Goal: Information Seeking & Learning: Learn about a topic

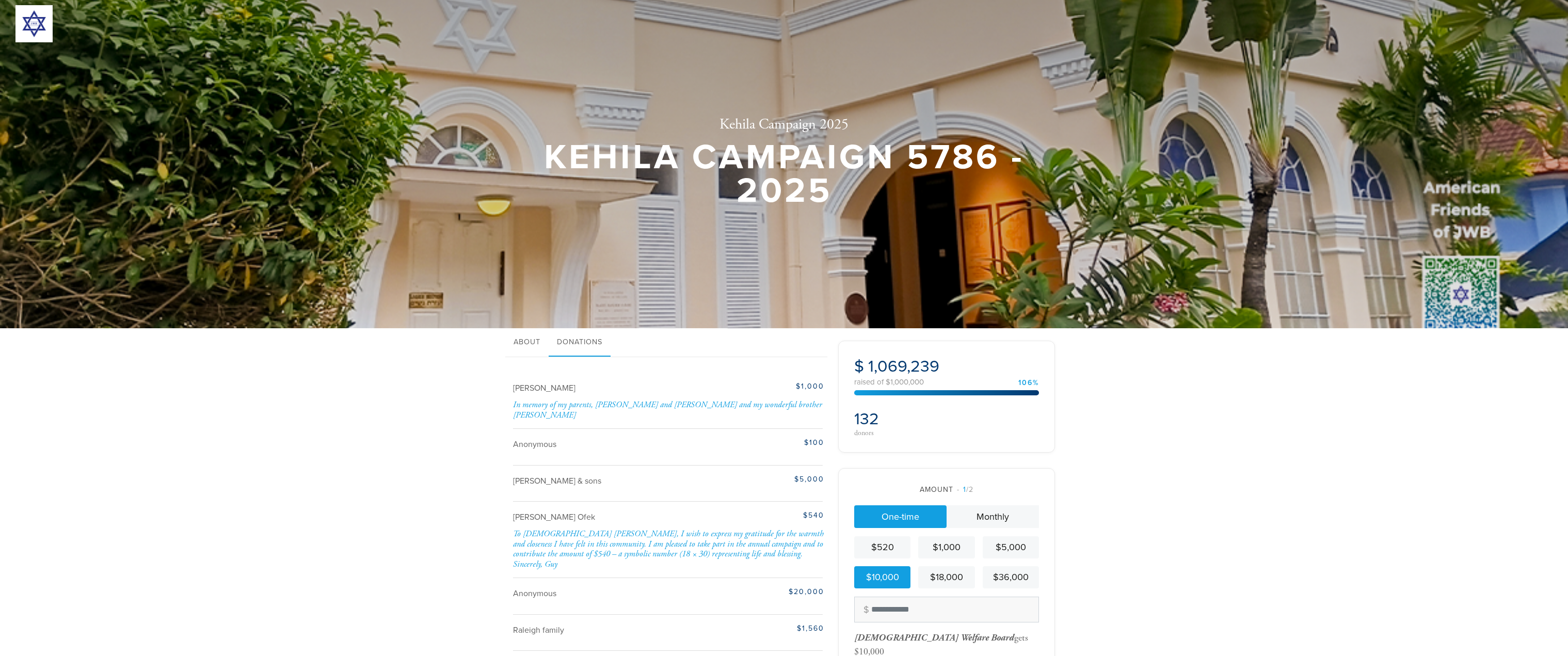
scroll to position [575, 0]
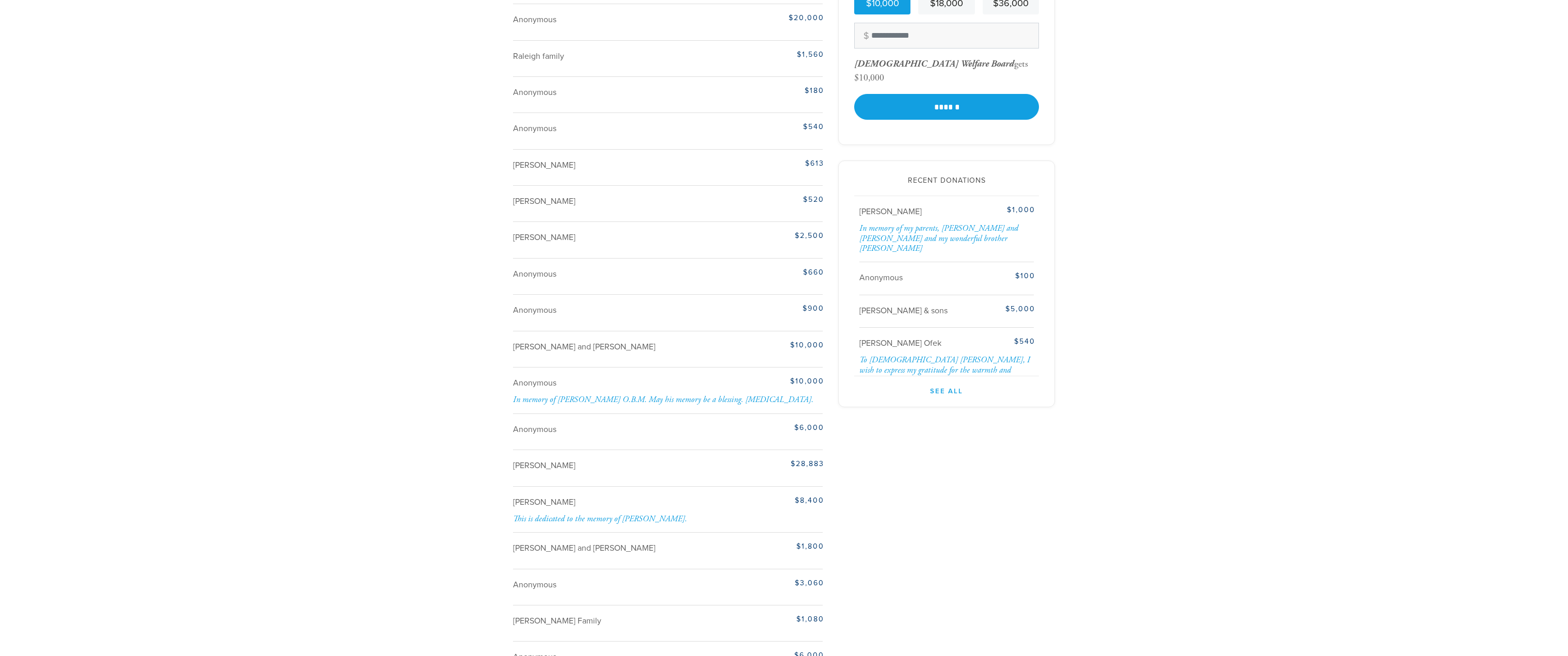
click at [1018, 304] on div "$5,000" at bounding box center [1004, 309] width 60 height 11
click at [1009, 205] on div "[PERSON_NAME] $1,000 In memory of my parents, [PERSON_NAME] and [PERSON_NAME] a…" at bounding box center [946, 229] width 175 height 66
click at [996, 223] on div "In memory of my parents, [PERSON_NAME] and [PERSON_NAME] and my wonderful broth…" at bounding box center [946, 238] width 176 height 30
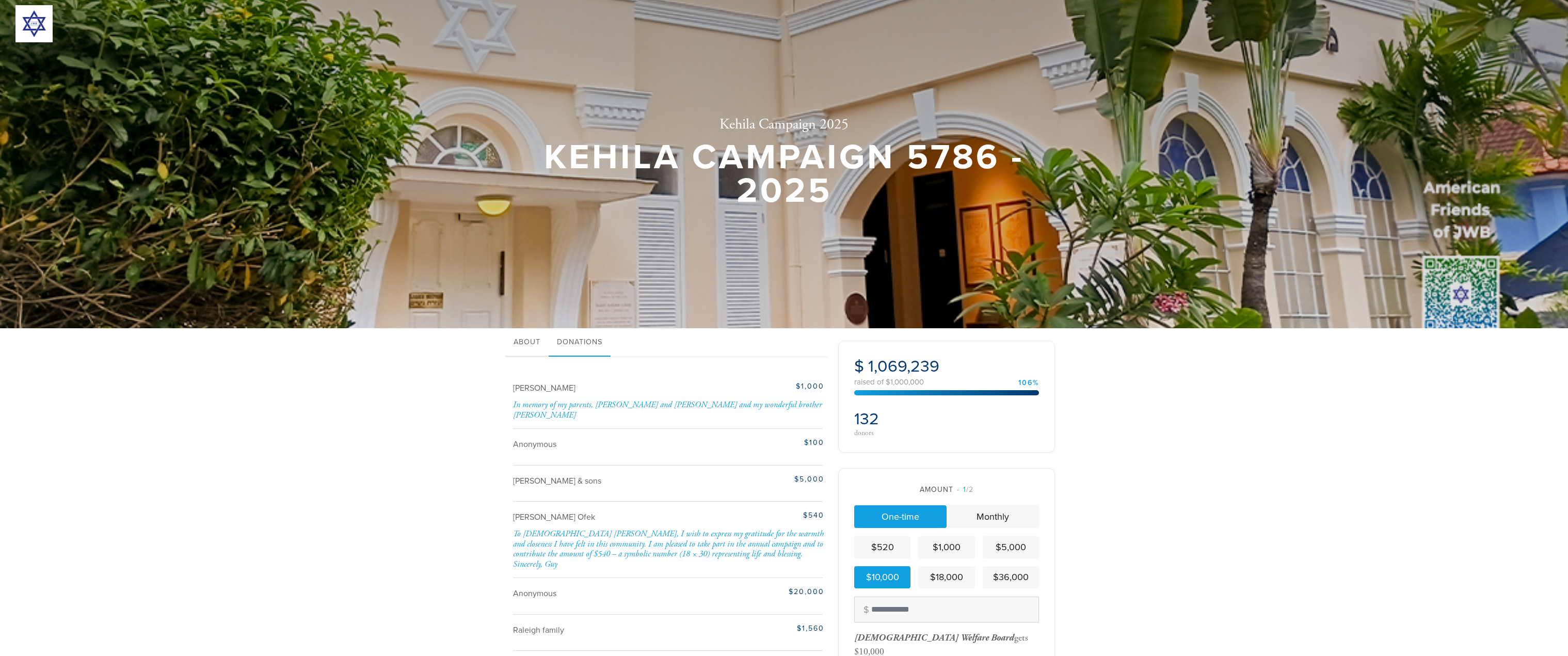
click at [522, 345] on link "About" at bounding box center [527, 342] width 44 height 29
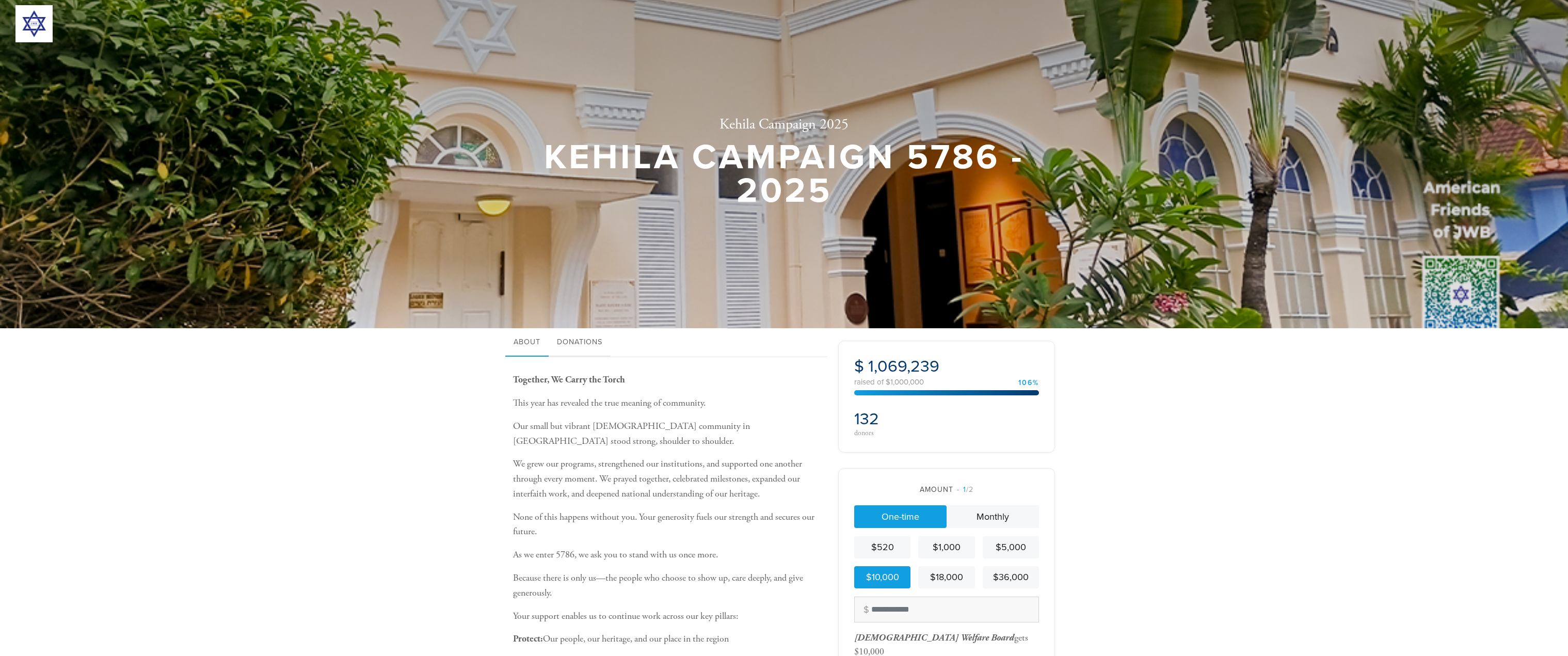
click at [579, 346] on link "Donations" at bounding box center [579, 342] width 61 height 29
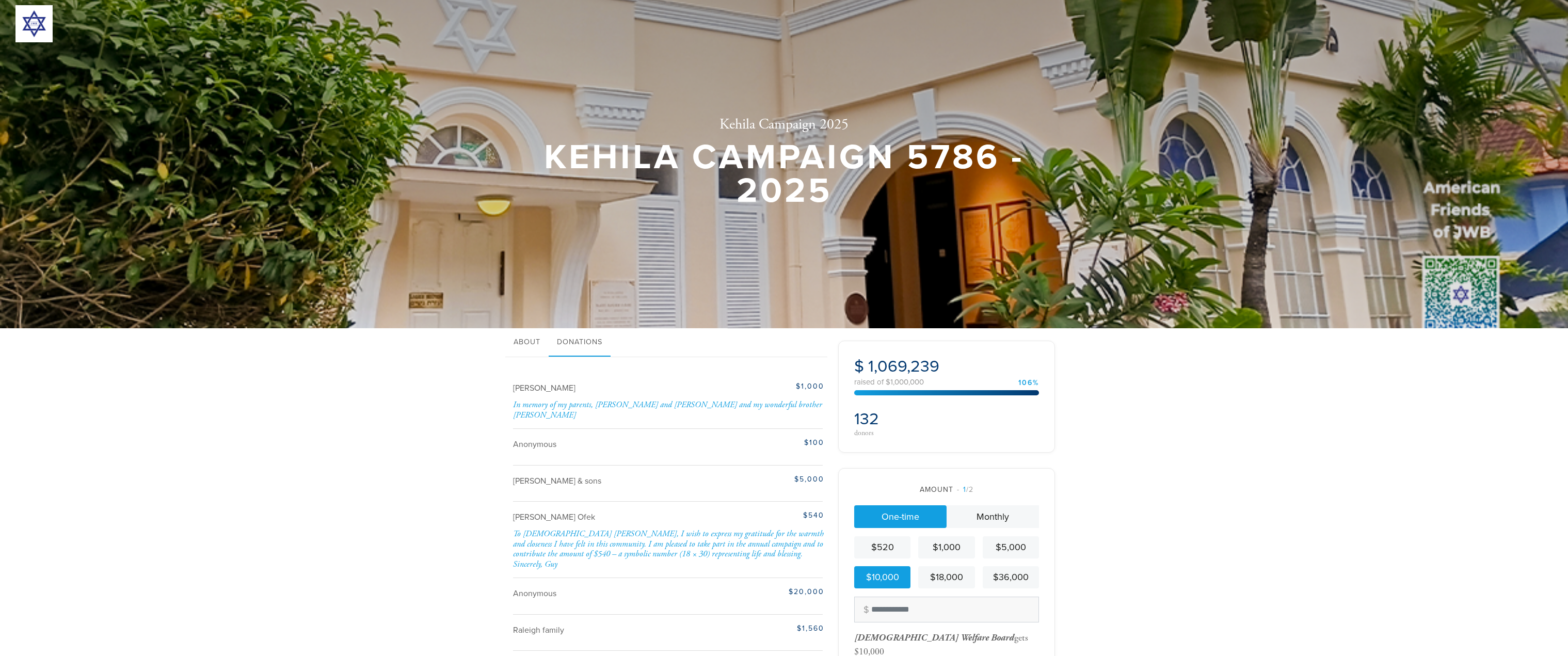
scroll to position [575, 0]
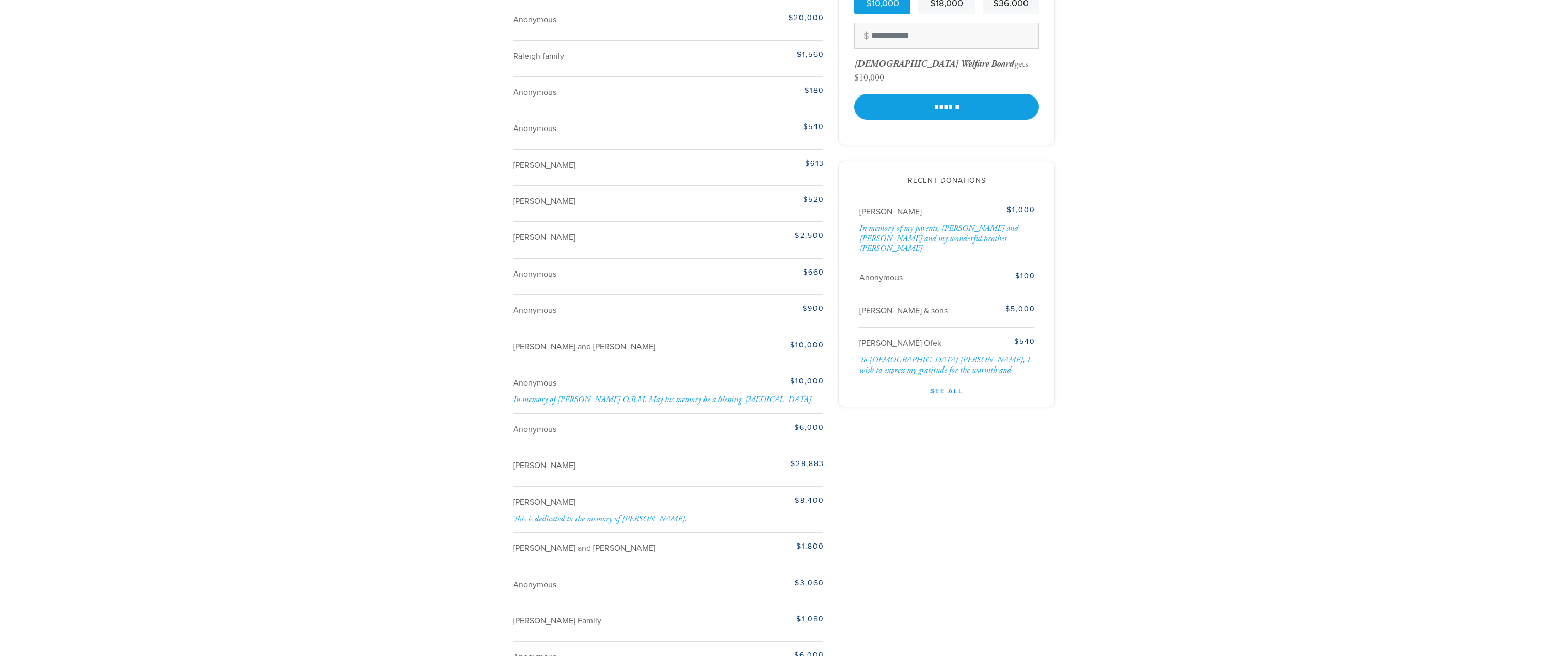
click at [943, 380] on link "See All" at bounding box center [946, 386] width 184 height 21
click at [632, 395] on div "In memory of [PERSON_NAME] O.B.M. May his memory be a blessing. [MEDICAL_DATA]." at bounding box center [668, 400] width 311 height 10
